Goal: Task Accomplishment & Management: Use online tool/utility

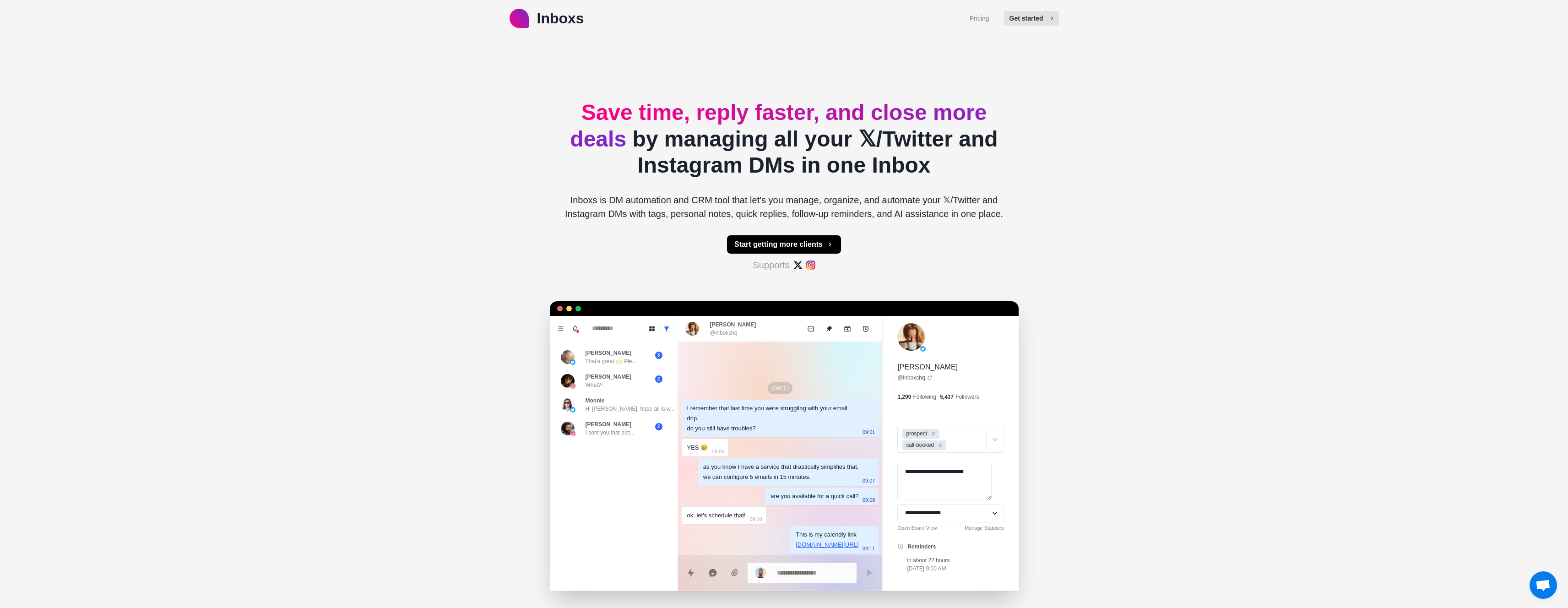
click at [1024, 19] on button "Get started" at bounding box center [1032, 18] width 55 height 14
type textarea "*"
click at [548, 21] on p "Inboxs" at bounding box center [561, 18] width 47 height 22
click at [1031, 21] on button "Conversations" at bounding box center [1026, 18] width 65 height 14
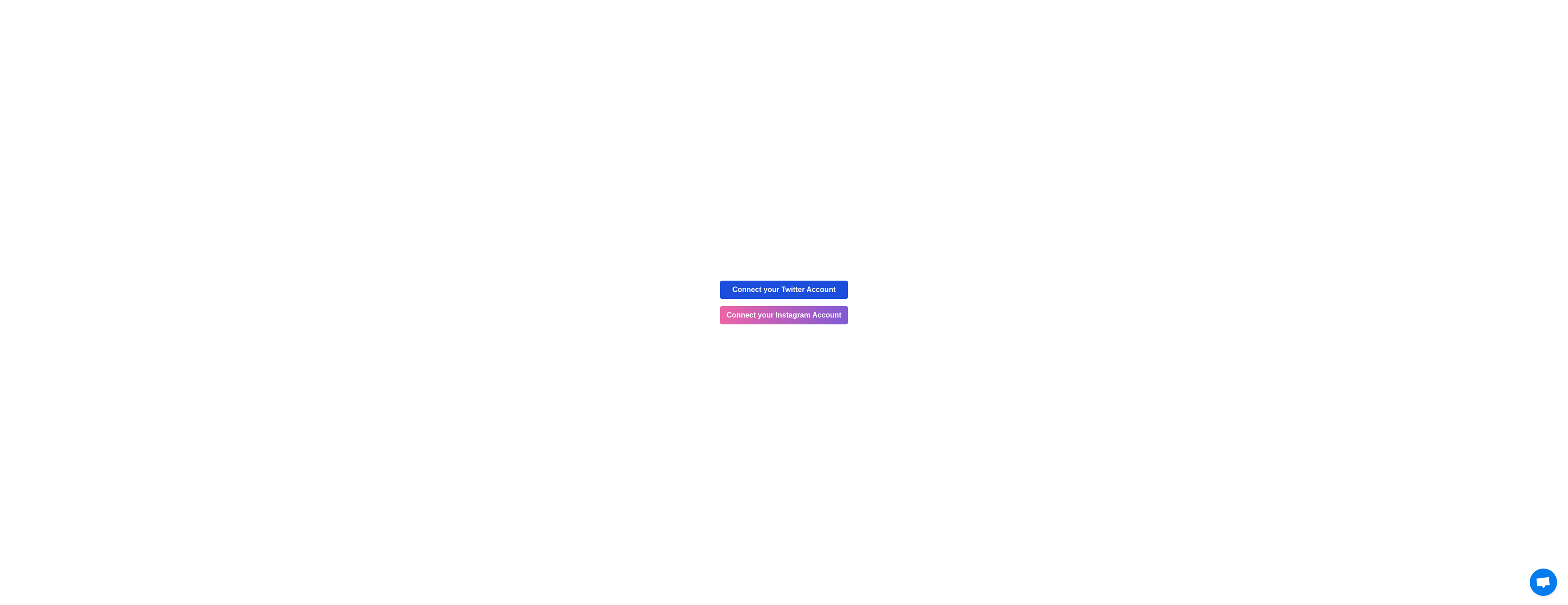
click at [803, 288] on button "Connect your Twitter Account" at bounding box center [784, 290] width 128 height 18
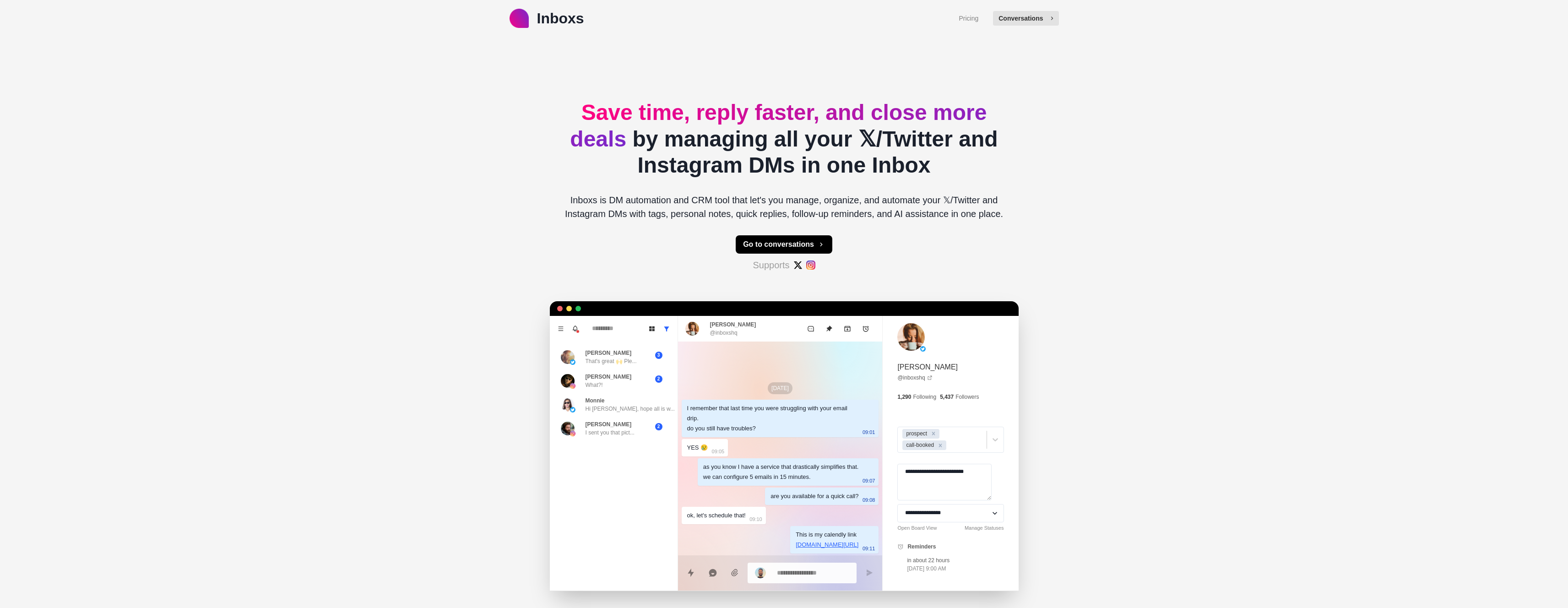
click at [1029, 20] on button "Conversations" at bounding box center [1026, 18] width 65 height 14
click at [1038, 23] on button "Conversations" at bounding box center [1026, 18] width 65 height 14
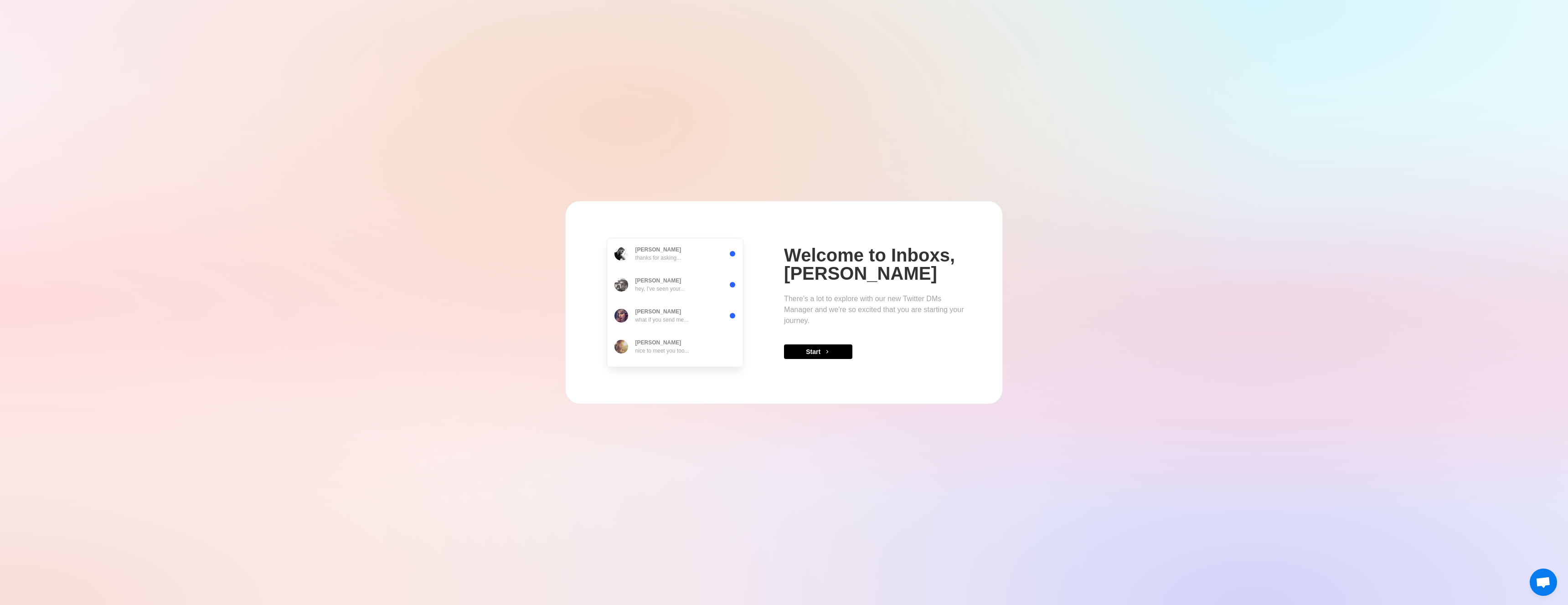
type textarea "*"
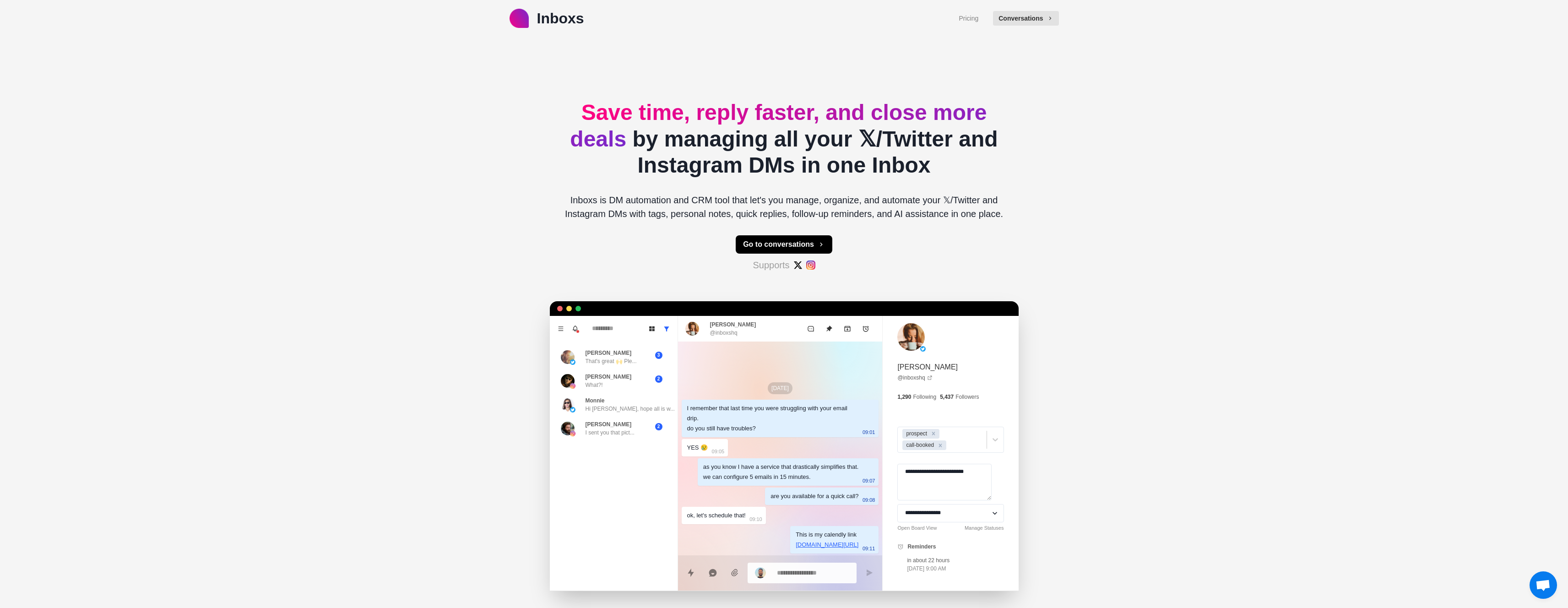
click at [339, 161] on div "Inboxs Pricing Conversations Save time, reply faster, and close more deals by m…" at bounding box center [784, 304] width 1568 height 608
click at [1010, 15] on button "Conversations" at bounding box center [1026, 18] width 65 height 14
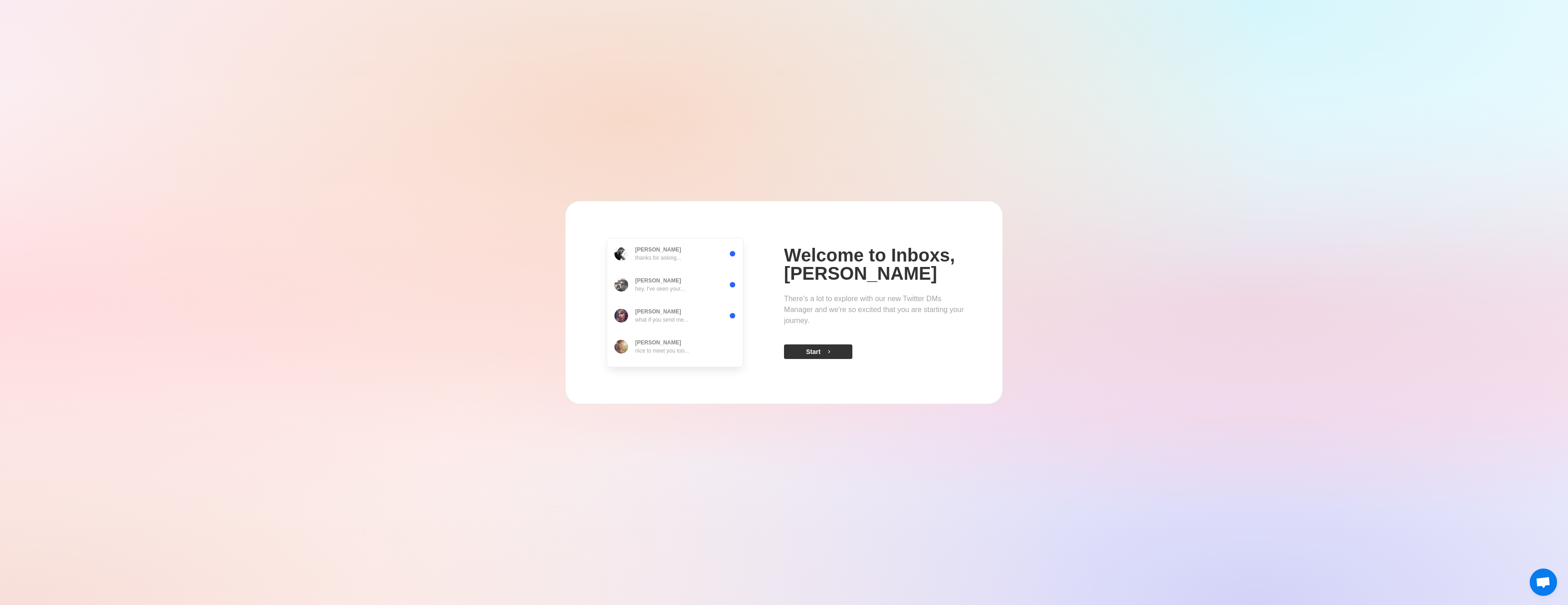
click at [815, 351] on button "Start" at bounding box center [818, 351] width 68 height 14
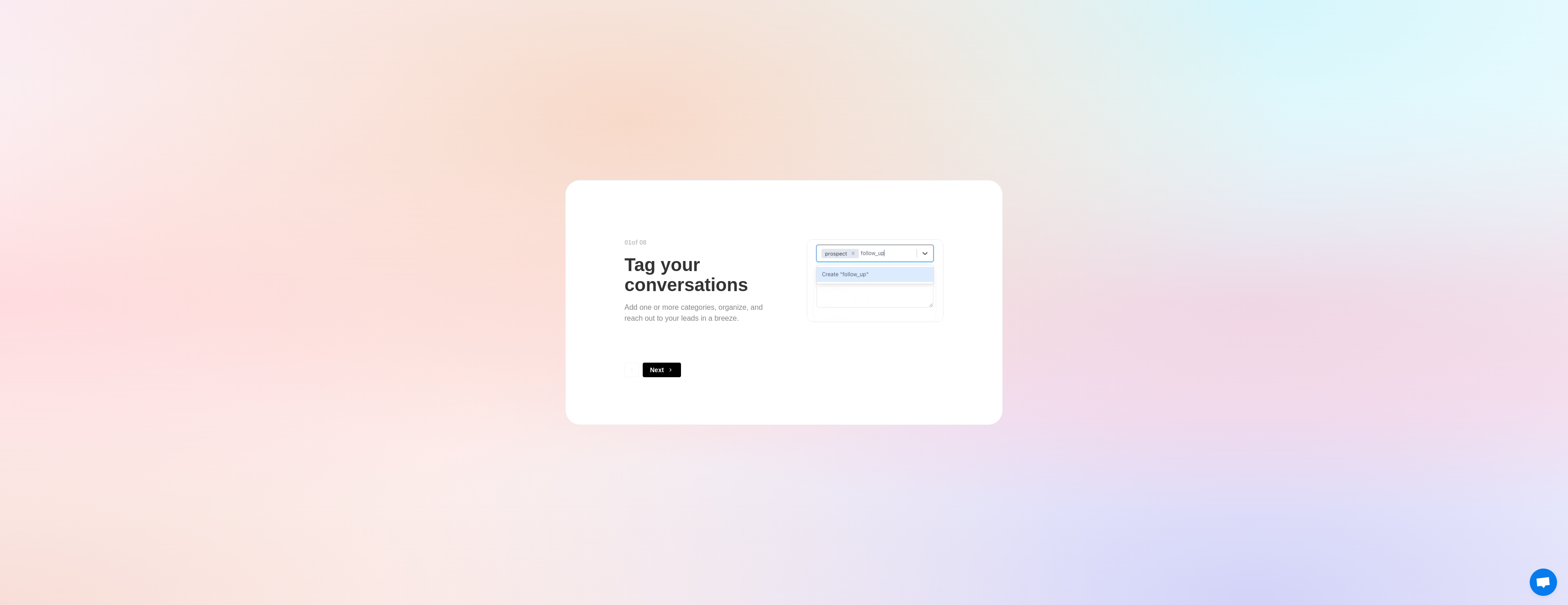
type textarea "*"
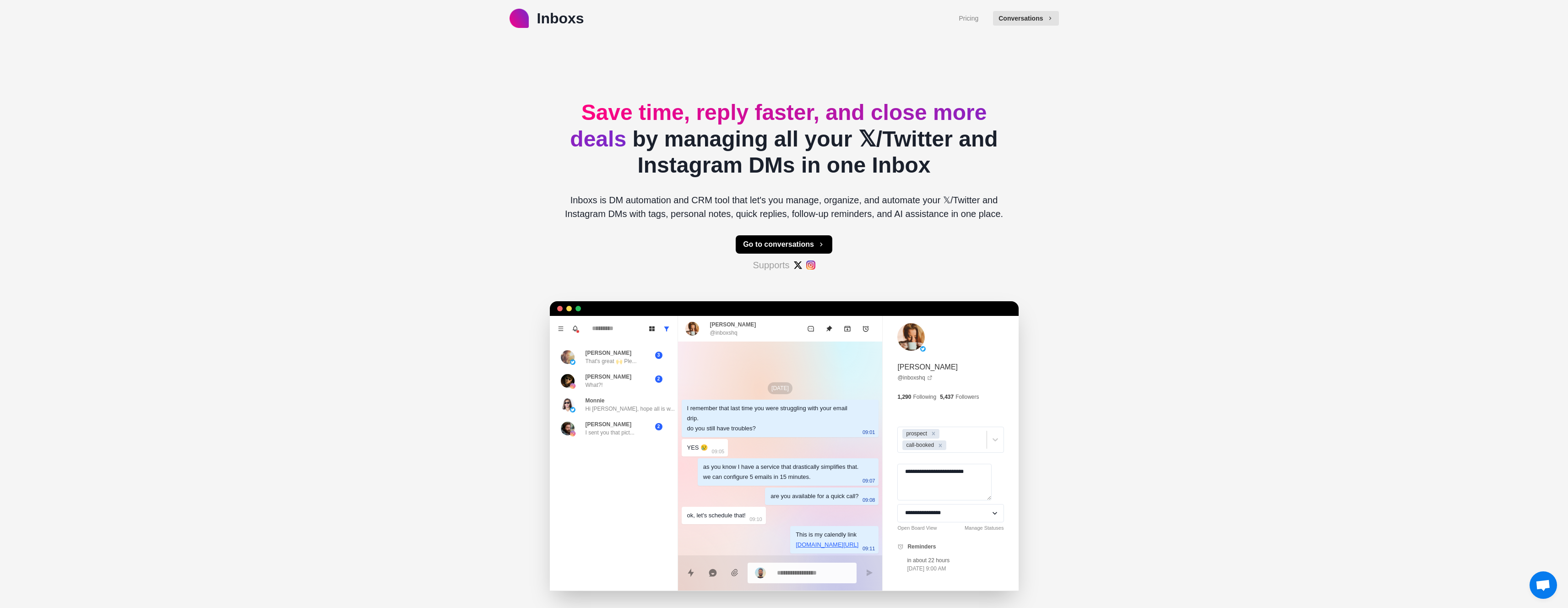
click at [1023, 14] on button "Conversations" at bounding box center [1026, 18] width 65 height 14
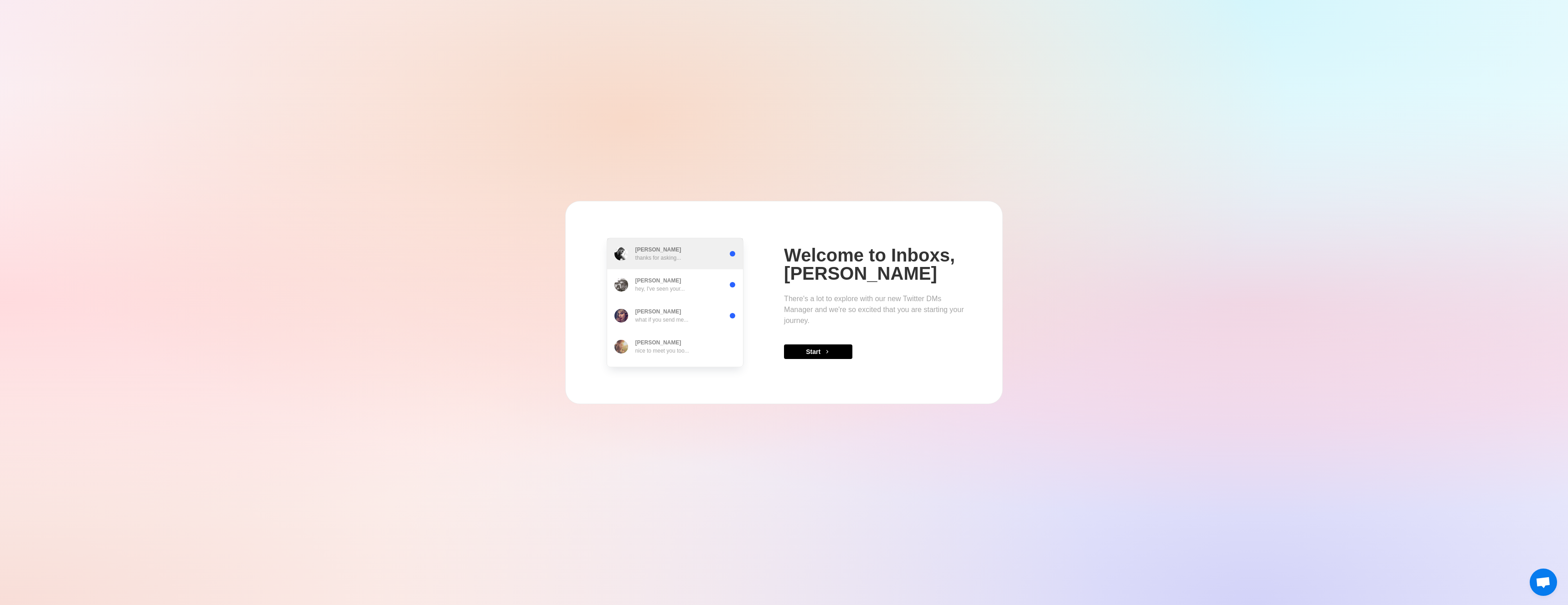
type textarea "*"
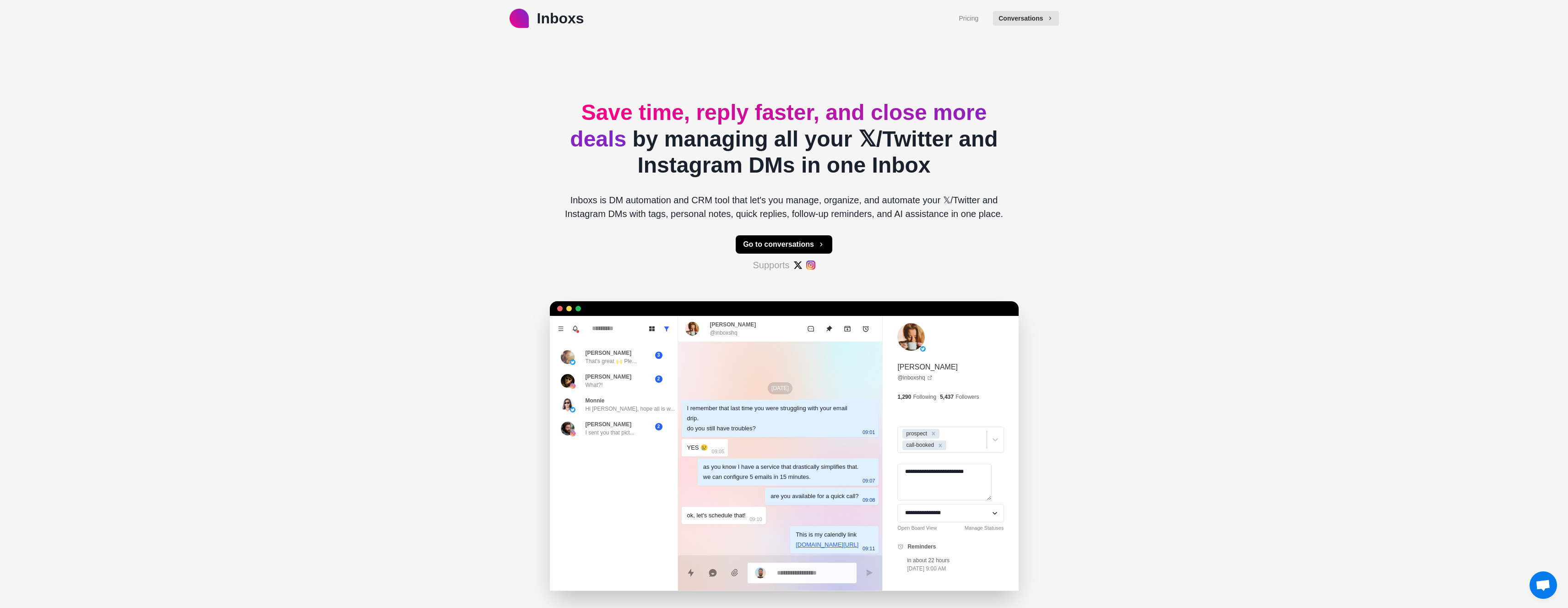
click at [799, 266] on img at bounding box center [798, 265] width 9 height 9
click at [797, 250] on button "Go to conversations" at bounding box center [784, 244] width 97 height 18
type textarea "*"
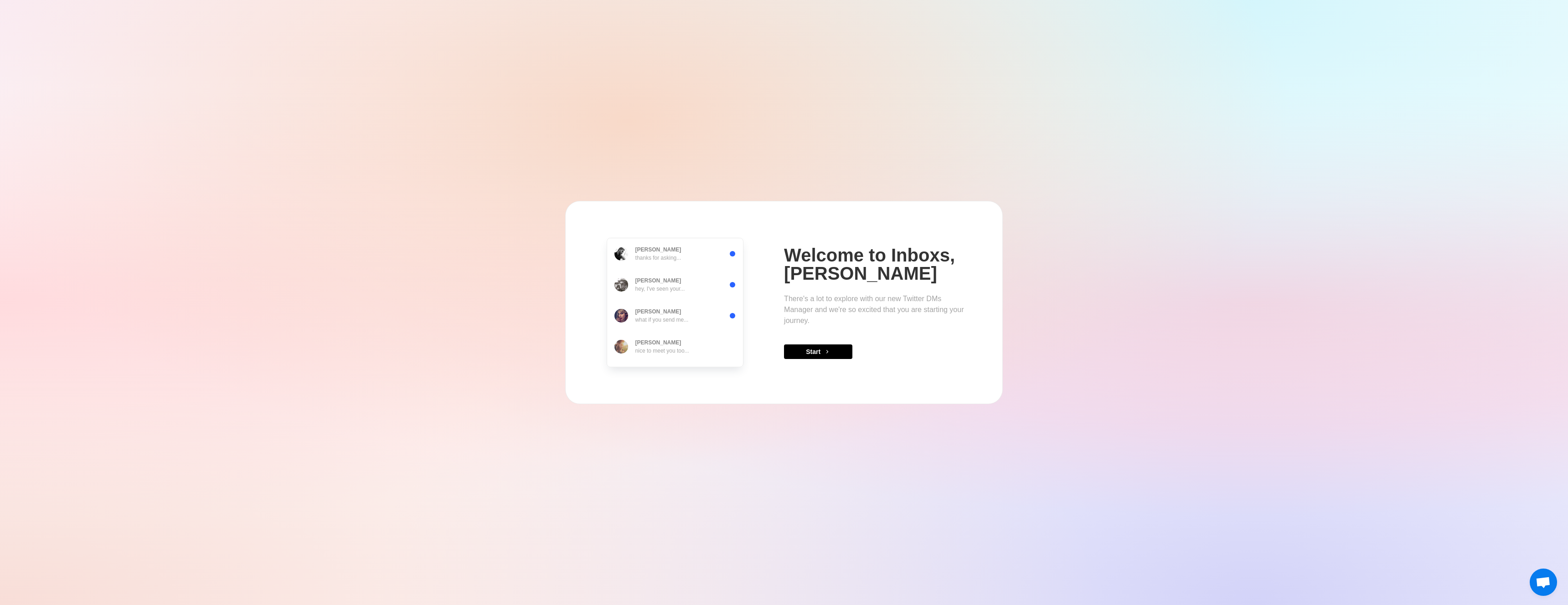
drag, startPoint x: 442, startPoint y: 163, endPoint x: 435, endPoint y: 163, distance: 7.0
click at [435, 163] on div "[PERSON_NAME] thanks for asking... [PERSON_NAME] hey, I've seen your... [PERSON…" at bounding box center [784, 302] width 1568 height 605
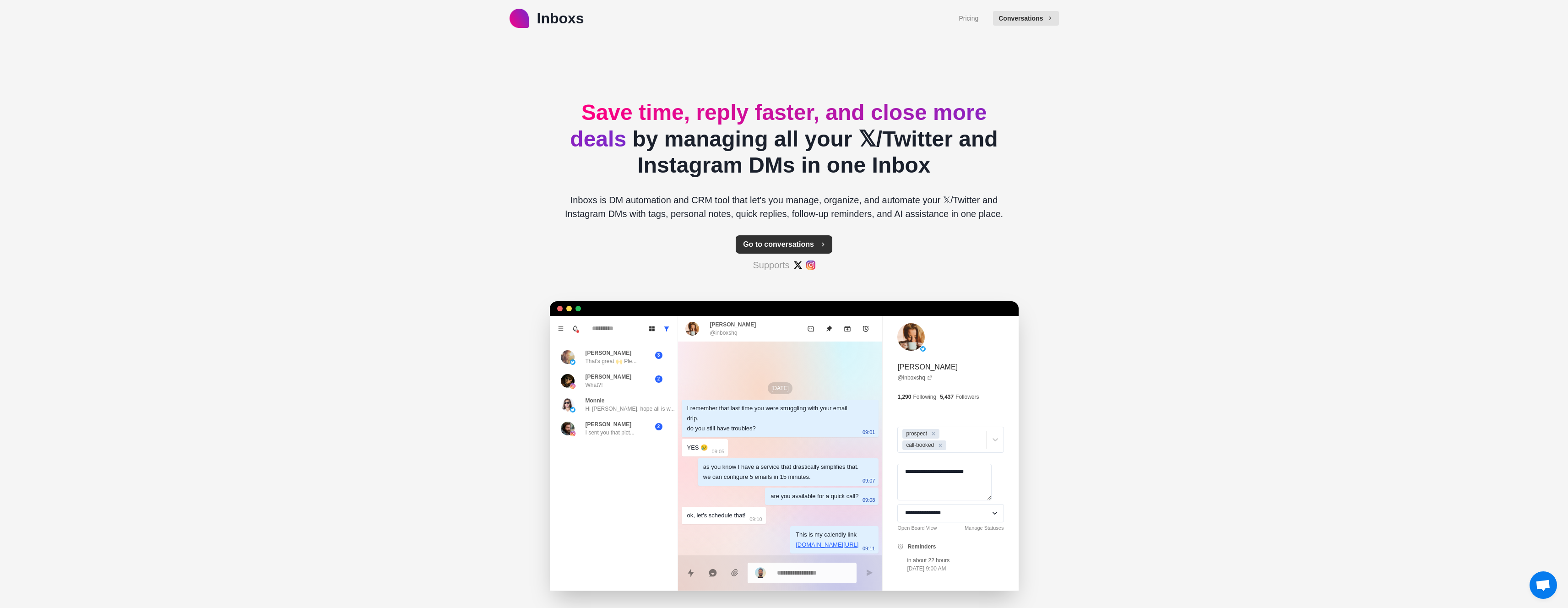
click at [813, 244] on button "Go to conversations" at bounding box center [784, 244] width 97 height 18
type textarea "*"
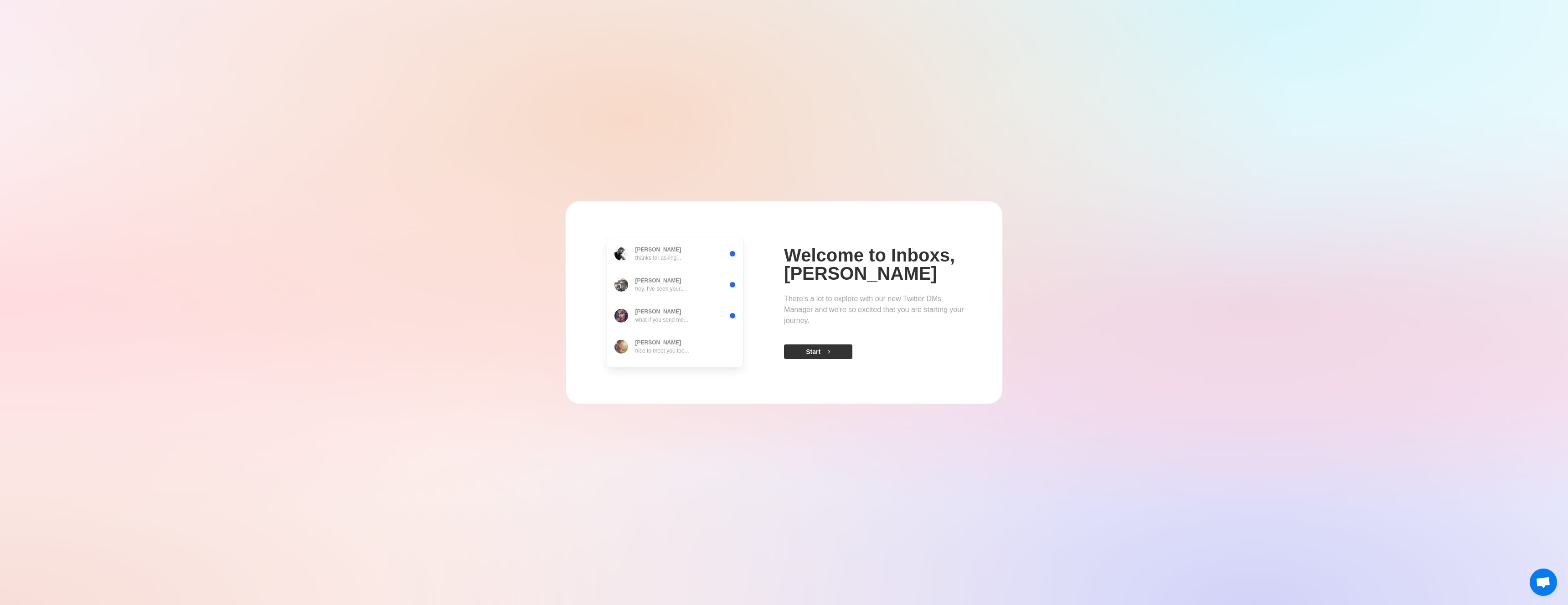
click at [801, 354] on button "Start" at bounding box center [818, 351] width 68 height 14
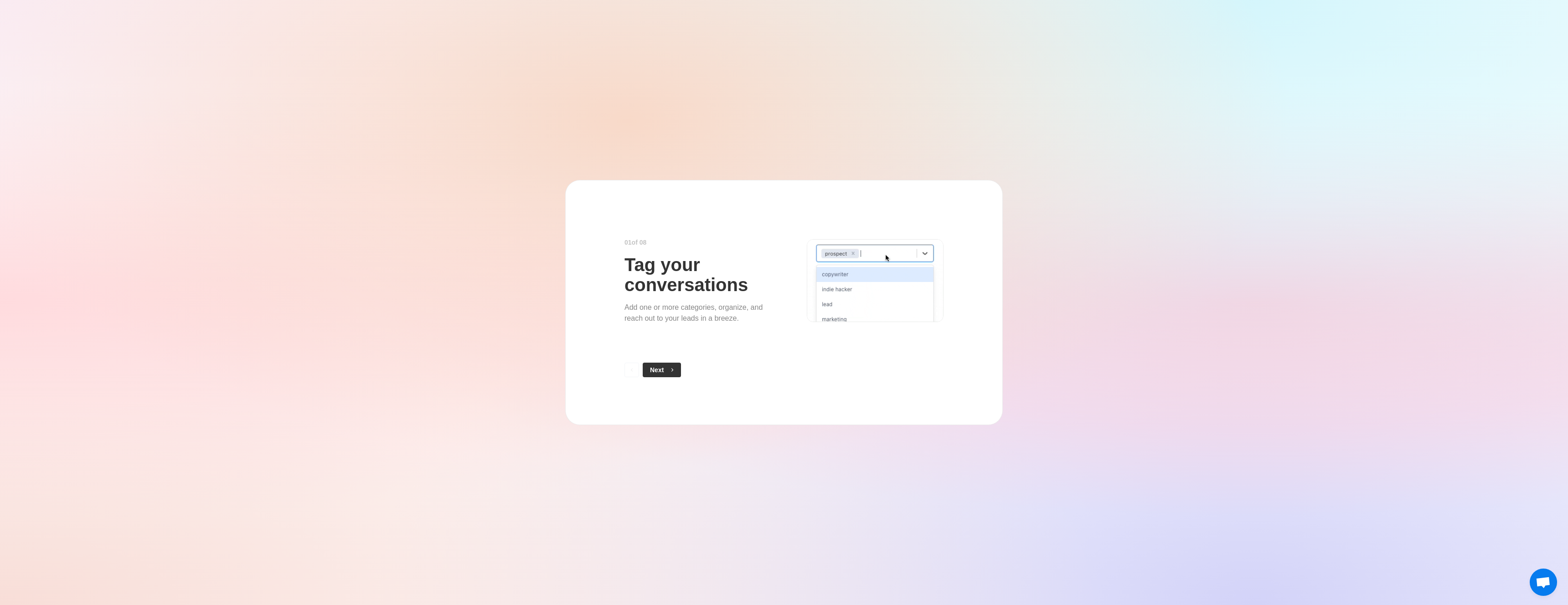
click at [675, 374] on button "Next" at bounding box center [662, 370] width 39 height 14
click at [674, 373] on icon "button" at bounding box center [672, 370] width 6 height 6
click at [674, 373] on icon "button" at bounding box center [670, 370] width 6 height 6
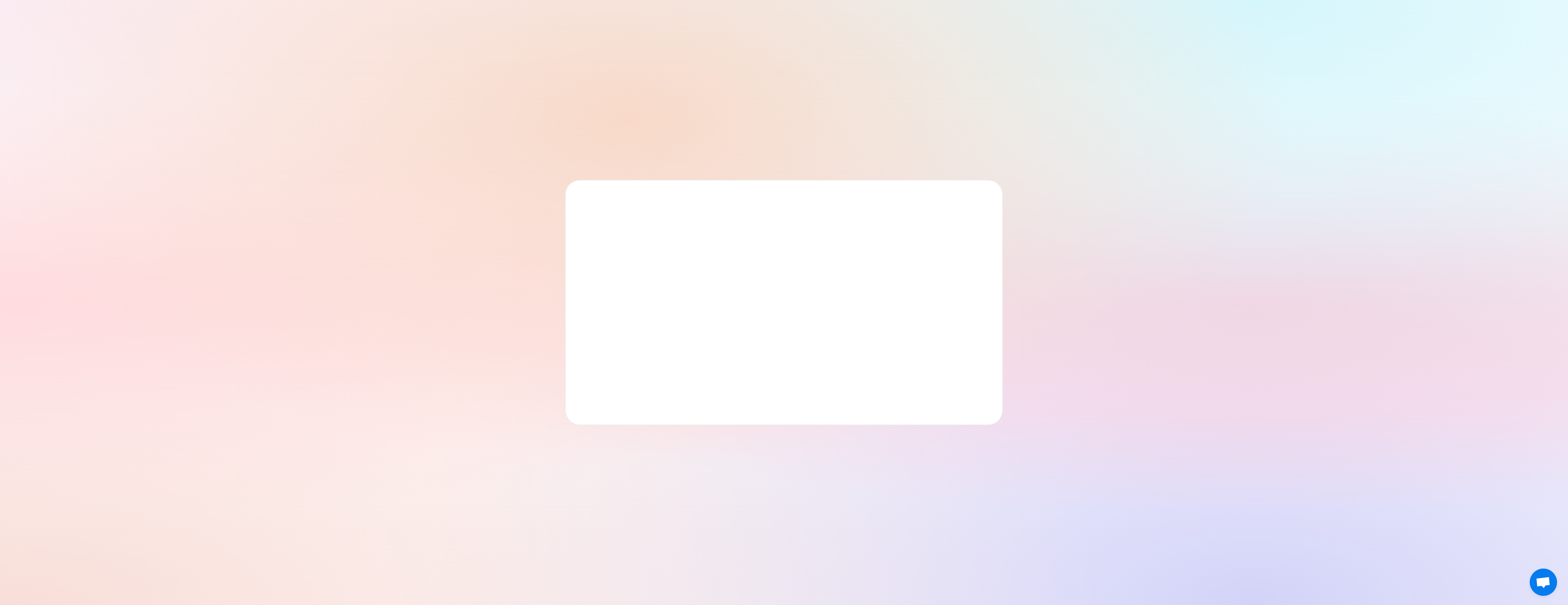
click at [674, 373] on div at bounding box center [784, 303] width 438 height 245
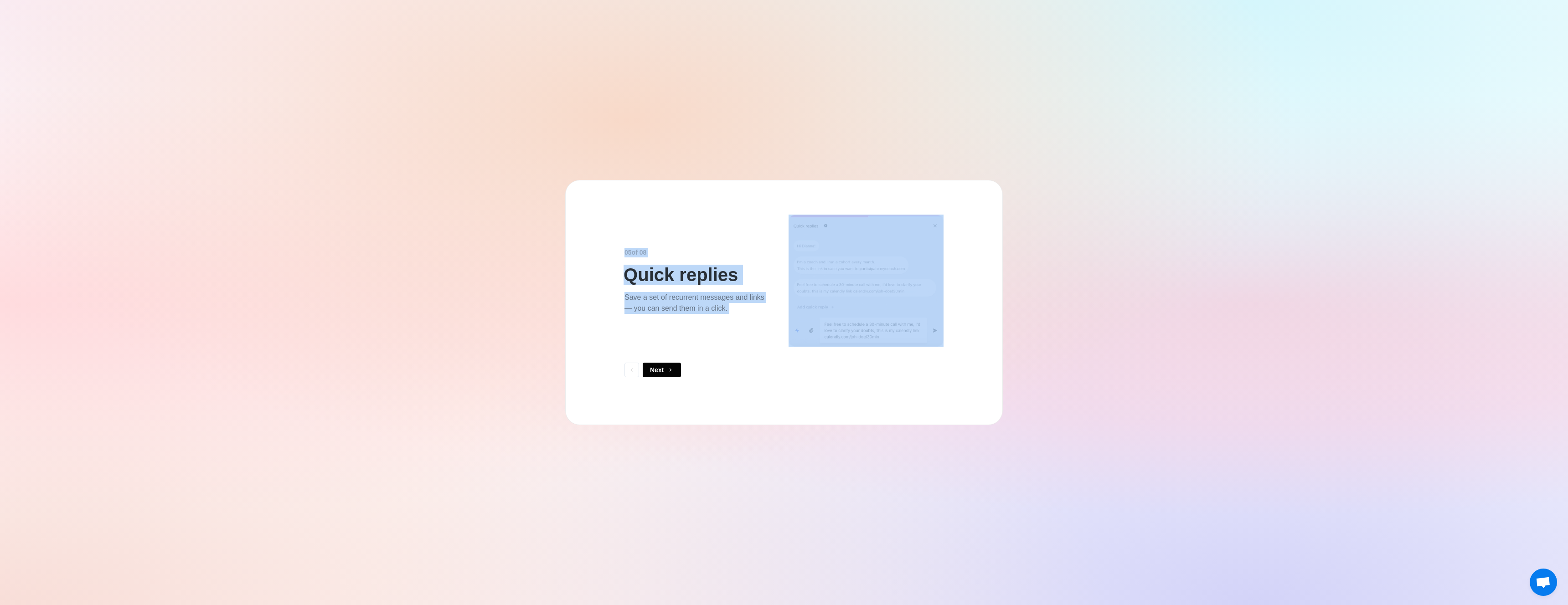
click at [674, 372] on icon "button" at bounding box center [670, 370] width 6 height 6
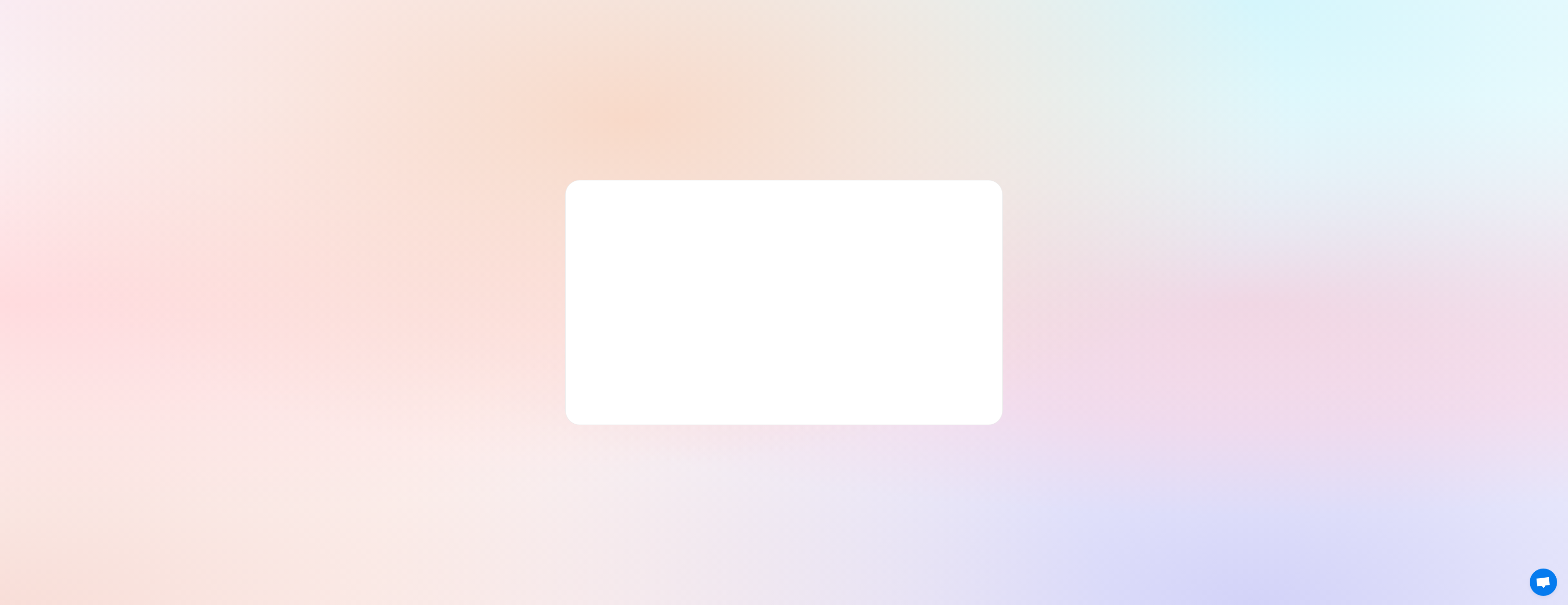
click at [674, 372] on div at bounding box center [784, 303] width 438 height 245
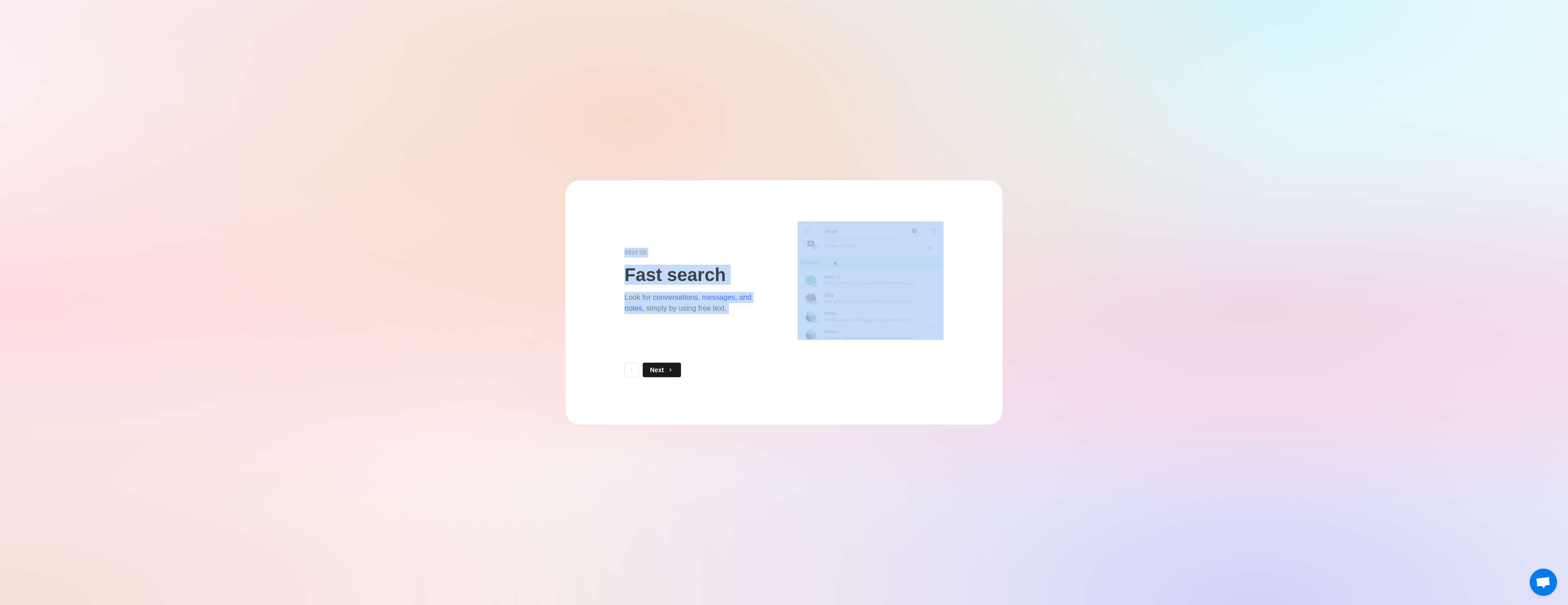
click at [673, 371] on icon "button" at bounding box center [670, 370] width 6 height 6
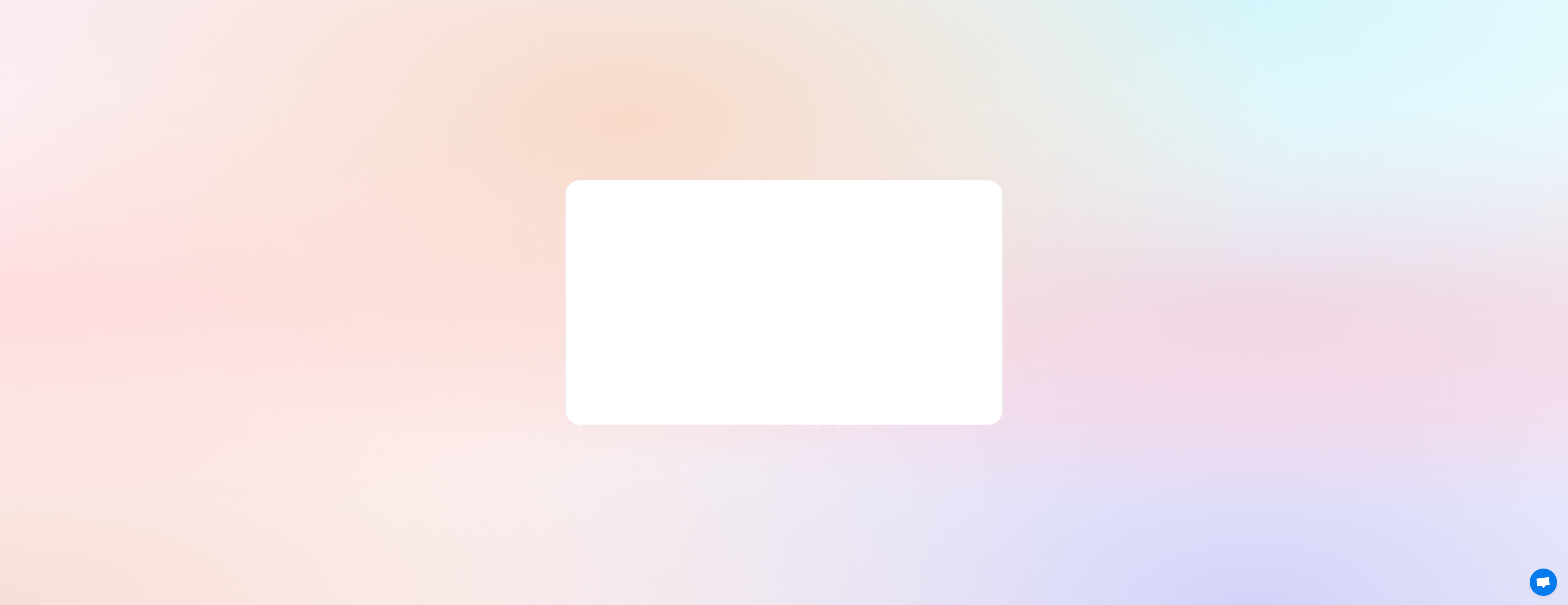
click at [673, 371] on div at bounding box center [784, 303] width 438 height 245
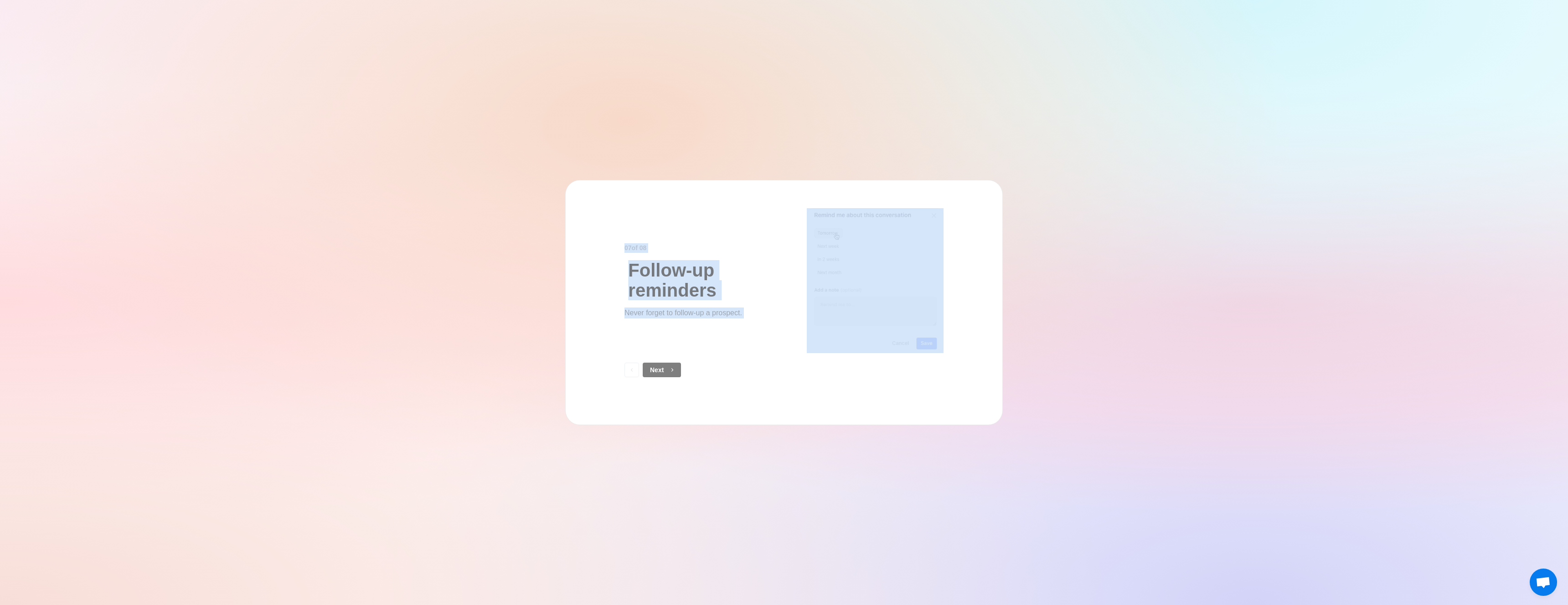
click at [673, 371] on icon "button" at bounding box center [672, 370] width 6 height 6
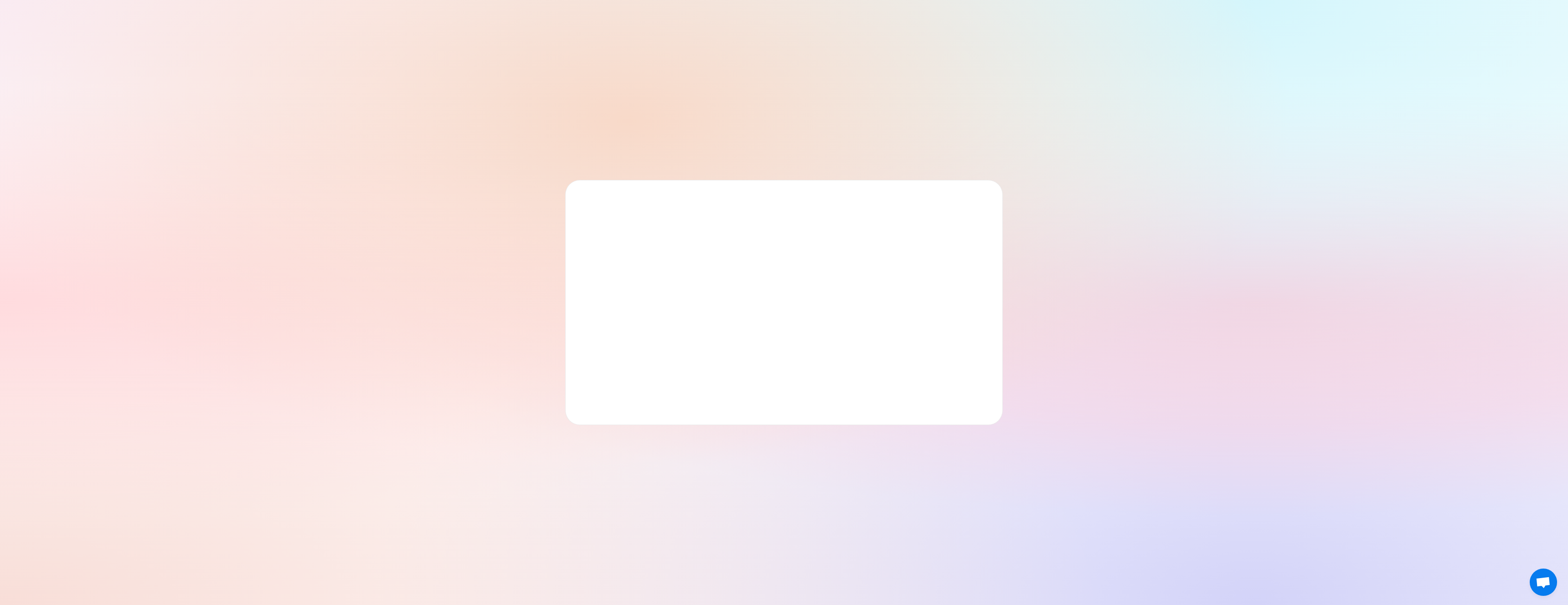
click at [673, 371] on div at bounding box center [784, 303] width 438 height 245
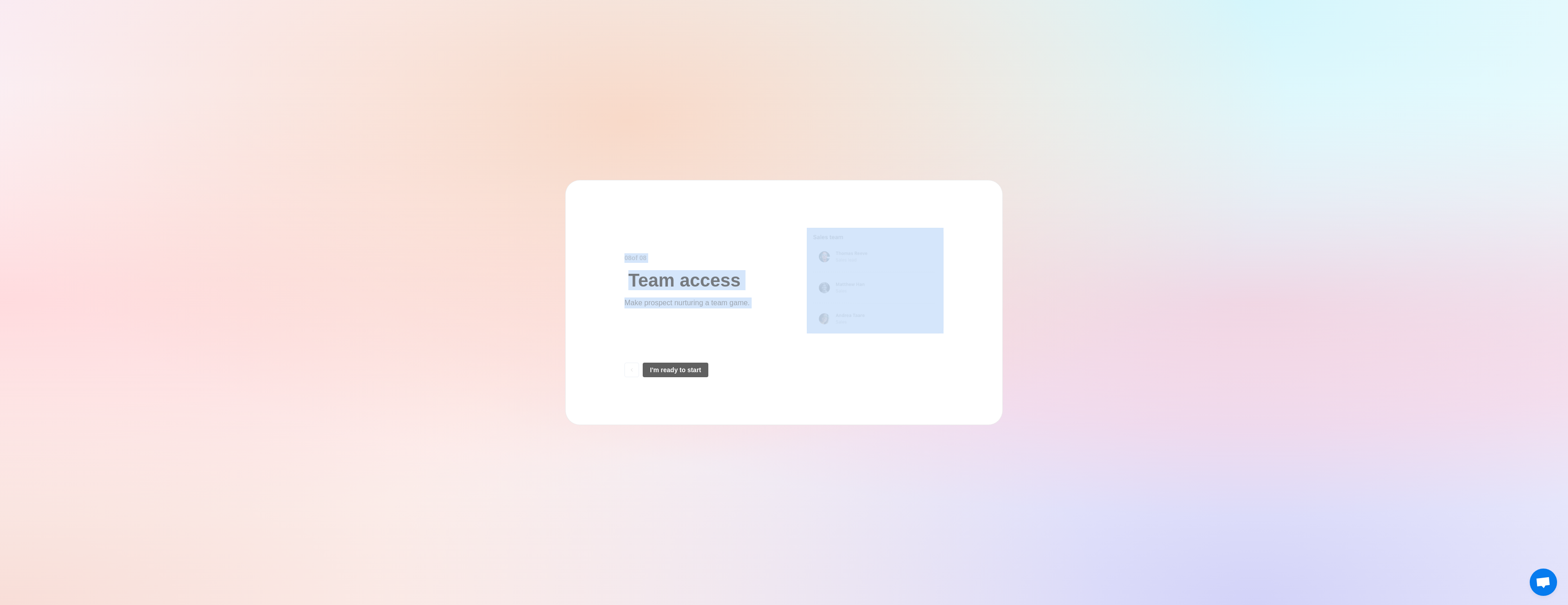
click at [673, 371] on button "I'm ready to start" at bounding box center [676, 370] width 66 height 14
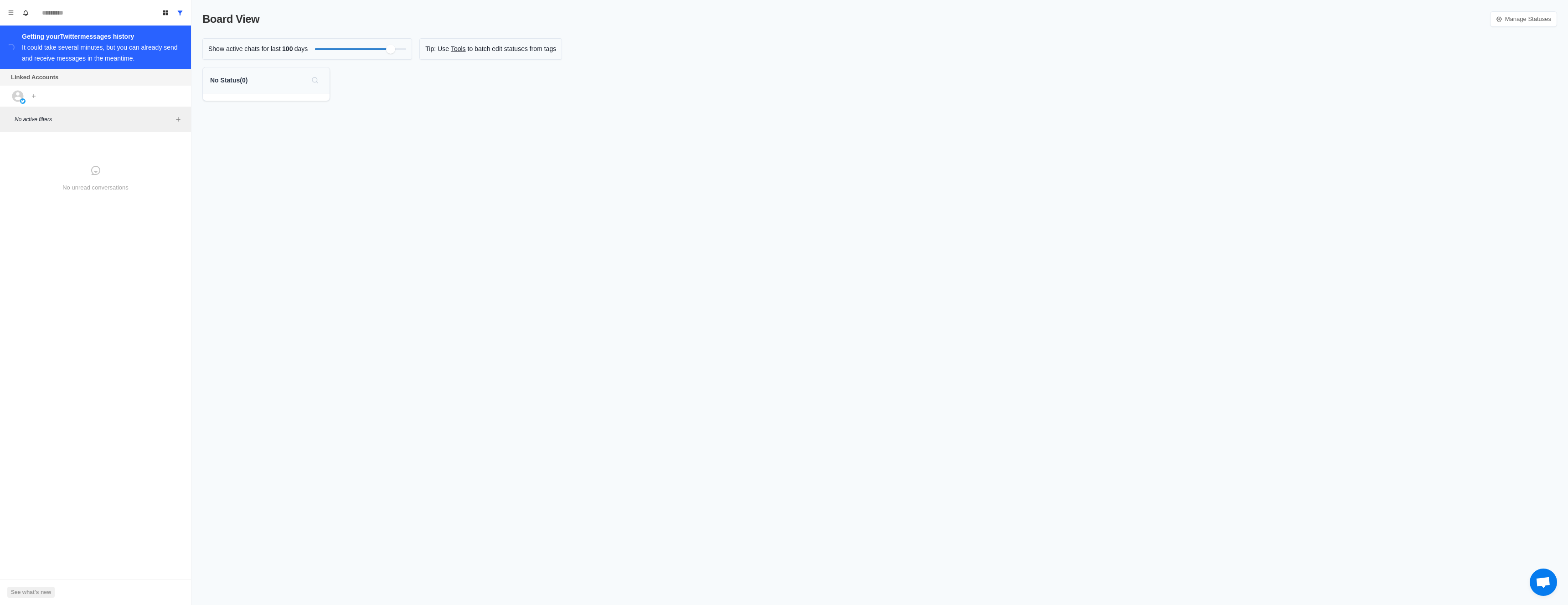
click at [673, 371] on div "Board View Manage Statuses Show active chats for last 100 days Tip: Use Tools t…" at bounding box center [880, 302] width 1377 height 605
click at [14, 10] on icon "Menu" at bounding box center [11, 13] width 6 height 6
click at [42, 162] on button "Log out" at bounding box center [55, 164] width 98 height 15
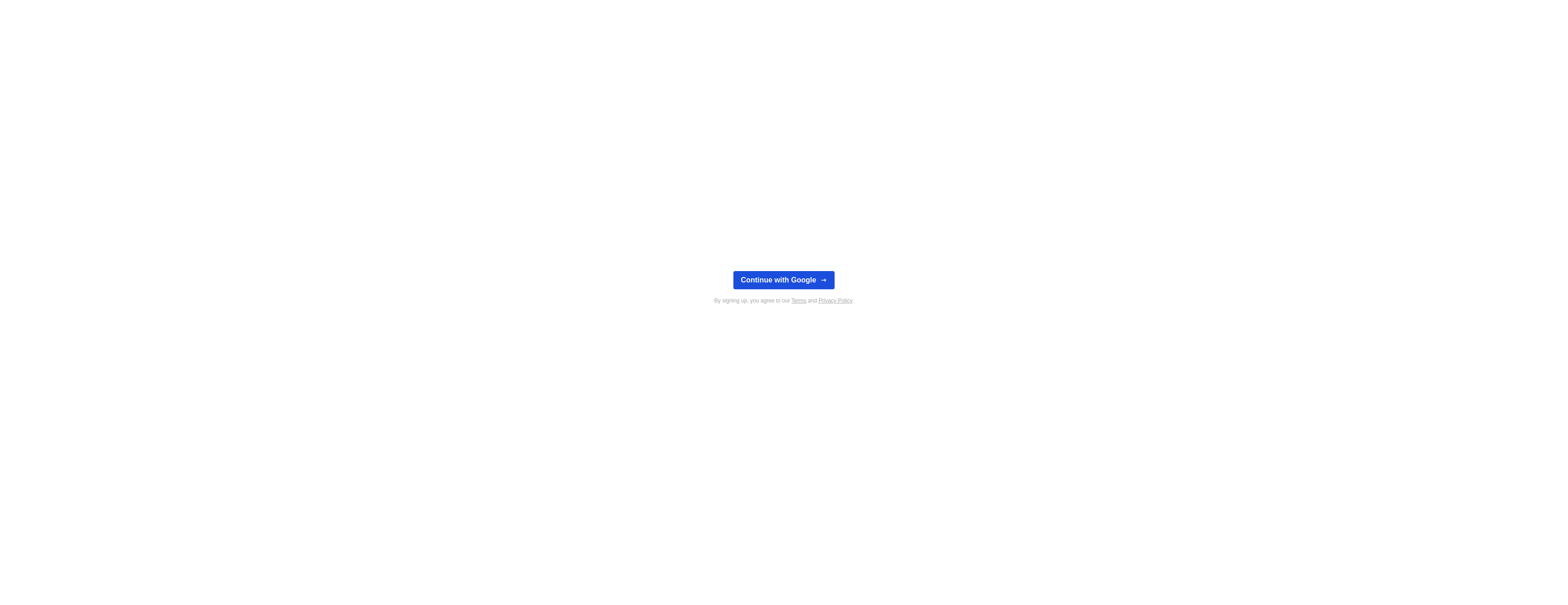
click at [798, 280] on button "Continue with Google" at bounding box center [783, 280] width 101 height 18
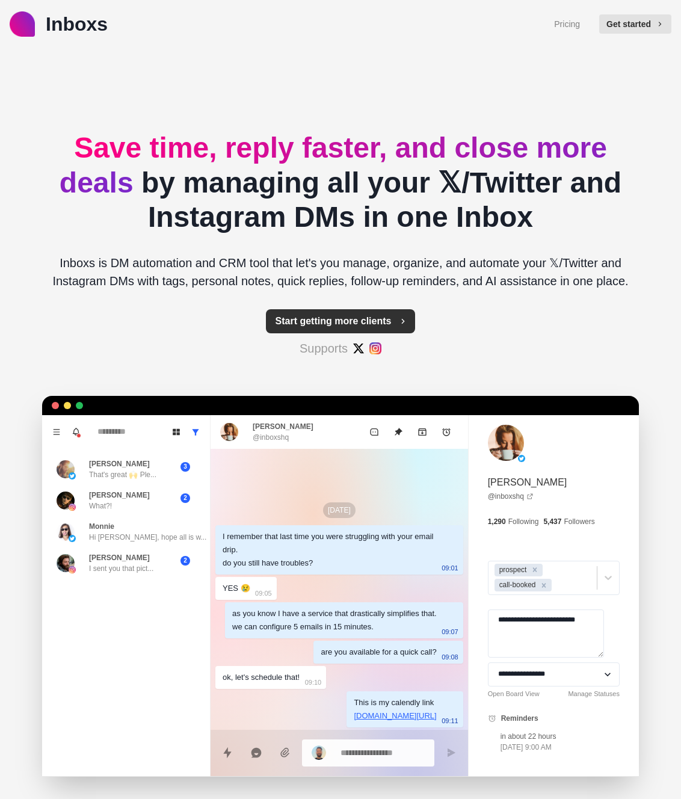
click at [348, 317] on button "Start getting more clients" at bounding box center [341, 321] width 150 height 24
click at [630, 26] on button "Get started" at bounding box center [635, 23] width 72 height 19
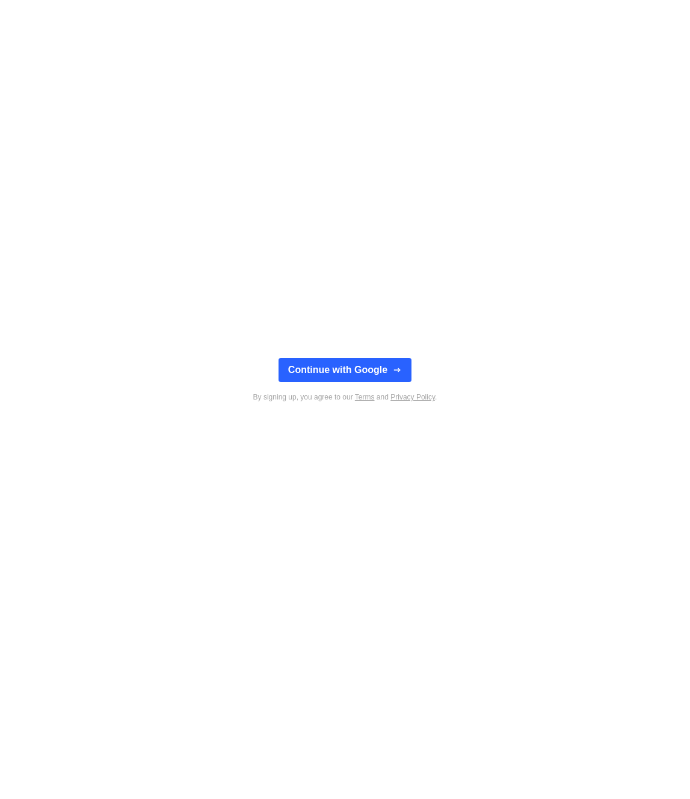
type textarea "*"
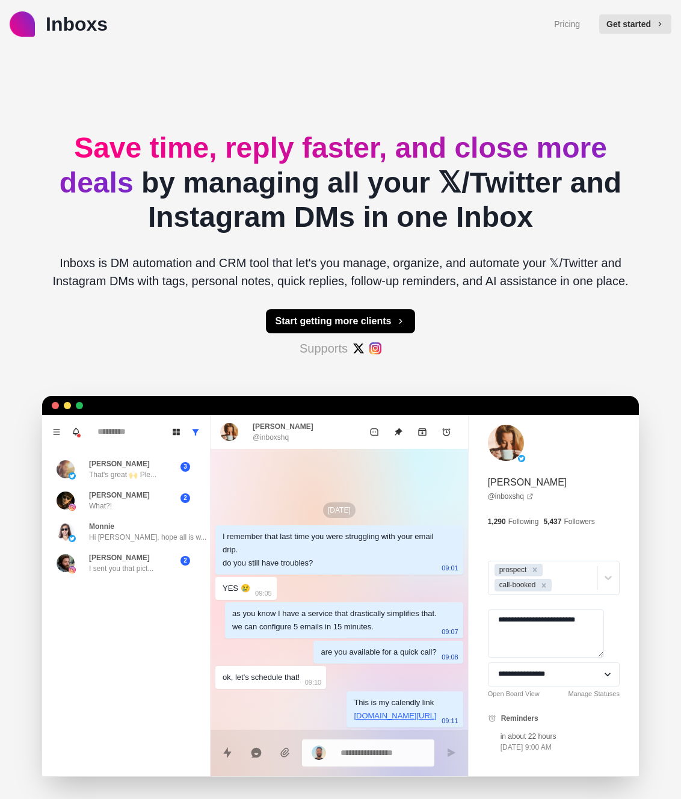
click at [46, 30] on p "Inboxs" at bounding box center [77, 24] width 62 height 29
click at [361, 351] on img at bounding box center [359, 348] width 12 height 12
click at [383, 351] on div "Start getting more clients Supports" at bounding box center [341, 333] width 150 height 48
click at [631, 17] on button "Get started" at bounding box center [635, 23] width 72 height 19
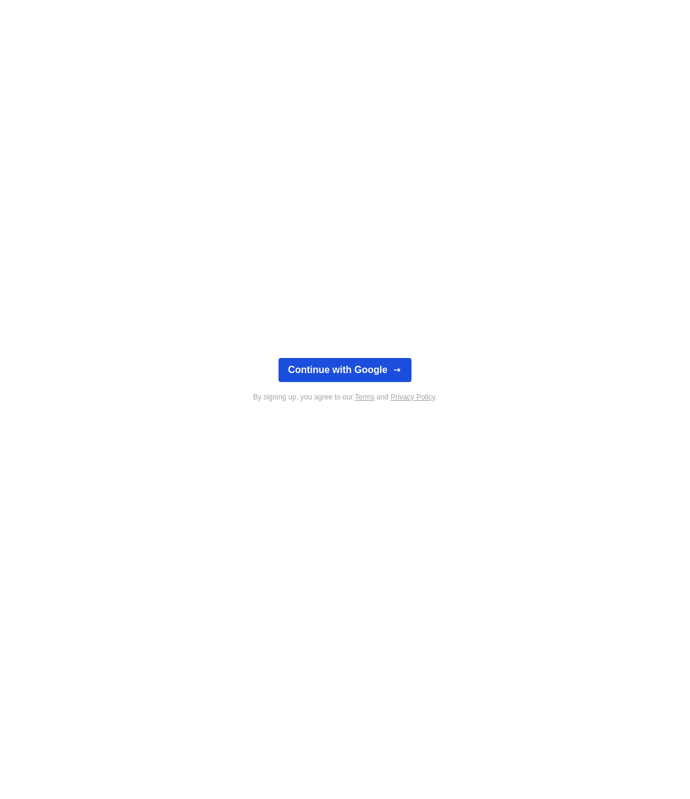
click at [344, 364] on button "Continue with Google" at bounding box center [345, 370] width 133 height 24
